Goal: Information Seeking & Learning: Learn about a topic

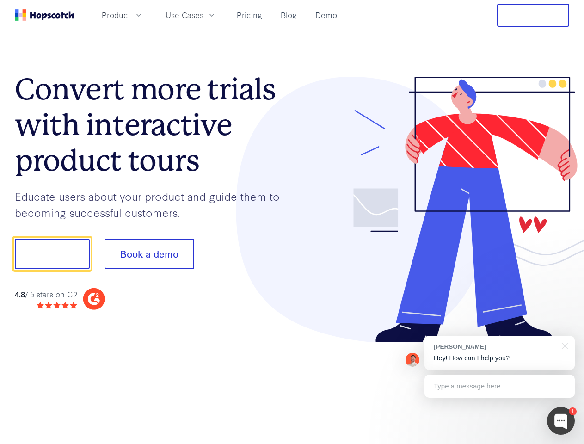
click at [292, 222] on div at bounding box center [430, 210] width 277 height 266
click at [130, 15] on span "Product" at bounding box center [116, 15] width 29 height 12
click at [203, 15] on span "Use Cases" at bounding box center [185, 15] width 38 height 12
click at [533, 15] on button "Free Trial" at bounding box center [533, 15] width 72 height 23
click at [52, 254] on button "Show me!" at bounding box center [52, 254] width 75 height 31
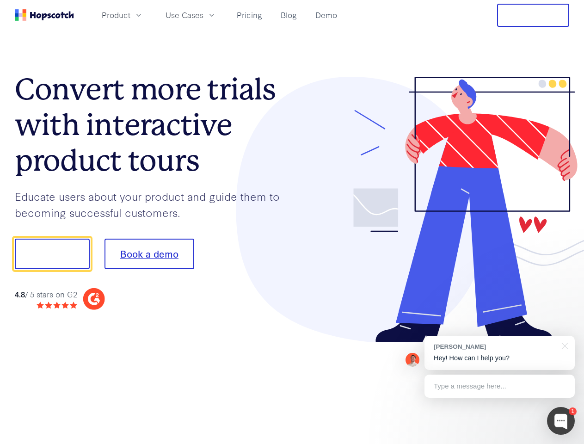
click at [149, 254] on button "Book a demo" at bounding box center [150, 254] width 90 height 31
click at [561, 421] on div at bounding box center [561, 421] width 28 height 28
click at [499, 353] on div "[PERSON_NAME] Hey! How can I help you?" at bounding box center [500, 353] width 150 height 34
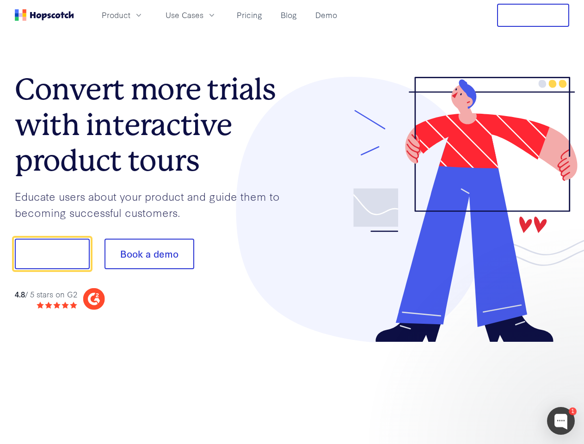
click at [563, 345] on div at bounding box center [487, 253] width 173 height 308
click at [499, 386] on div at bounding box center [487, 314] width 173 height 185
